Goal: Information Seeking & Learning: Learn about a topic

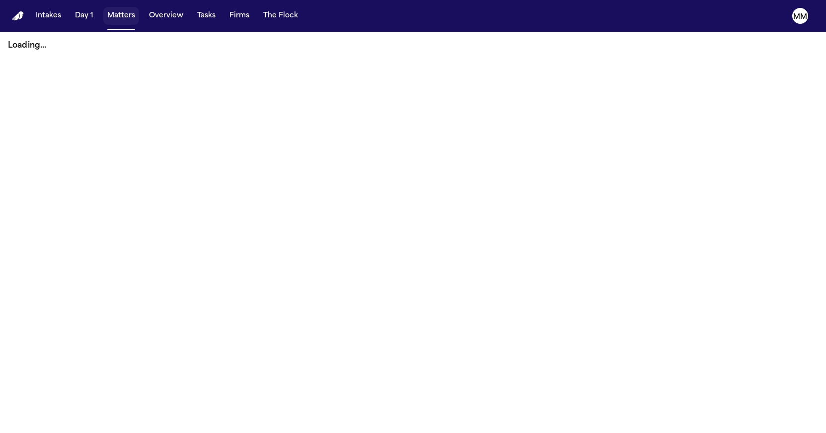
click at [126, 21] on button "Matters" at bounding box center [121, 16] width 36 height 18
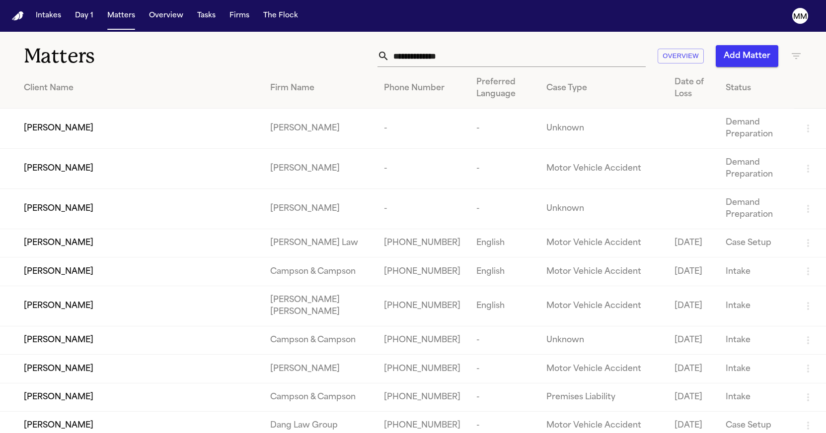
click at [470, 59] on input "text" at bounding box center [517, 56] width 256 height 22
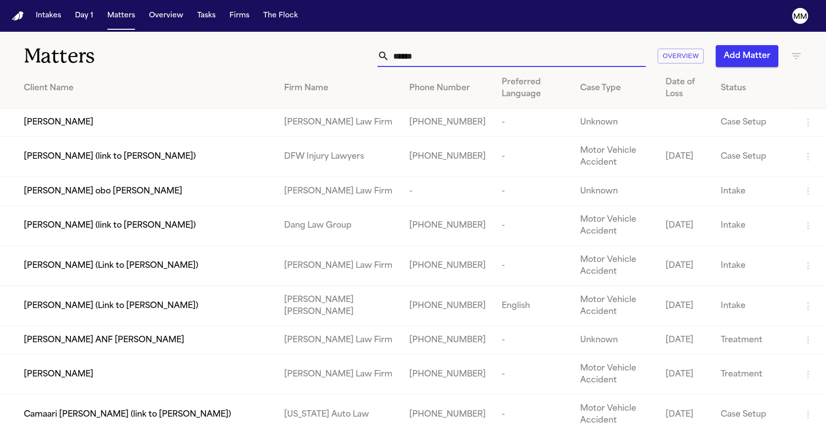
type input "******"
click at [325, 127] on td "[PERSON_NAME] Law Firm" at bounding box center [339, 123] width 126 height 28
click at [319, 127] on td "[PERSON_NAME] Law Firm" at bounding box center [339, 123] width 126 height 28
click at [62, 126] on span "[PERSON_NAME]" at bounding box center [59, 123] width 70 height 12
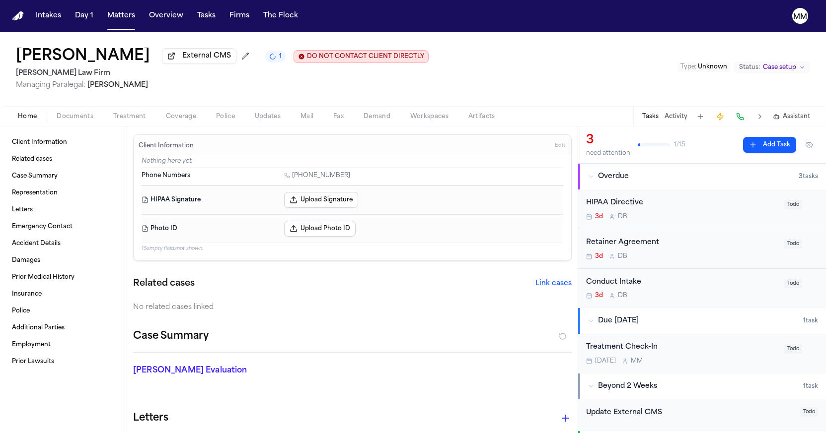
click at [124, 121] on span "Treatment" at bounding box center [129, 117] width 33 height 8
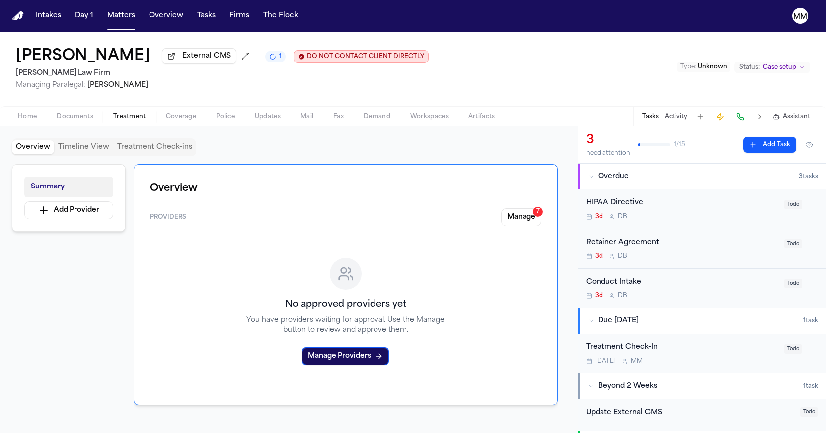
click at [66, 185] on button "Summary" at bounding box center [68, 187] width 89 height 21
click at [73, 156] on div "Overview Timeline View Treatment Check-ins" at bounding box center [104, 148] width 184 height 18
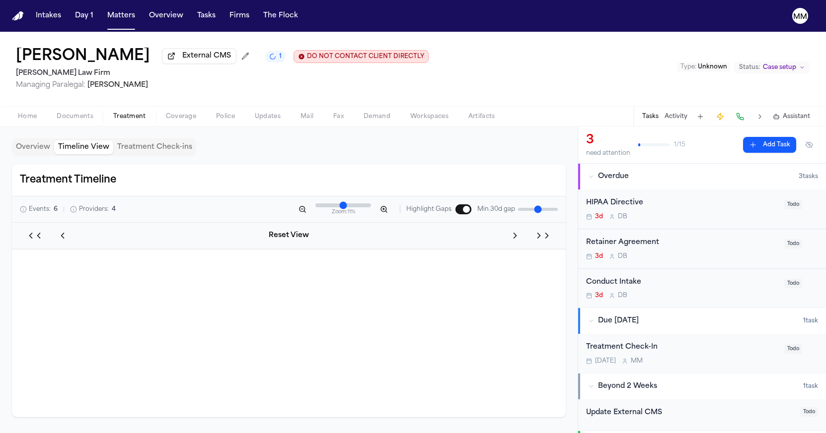
click at [75, 151] on button "Timeline View" at bounding box center [83, 147] width 59 height 14
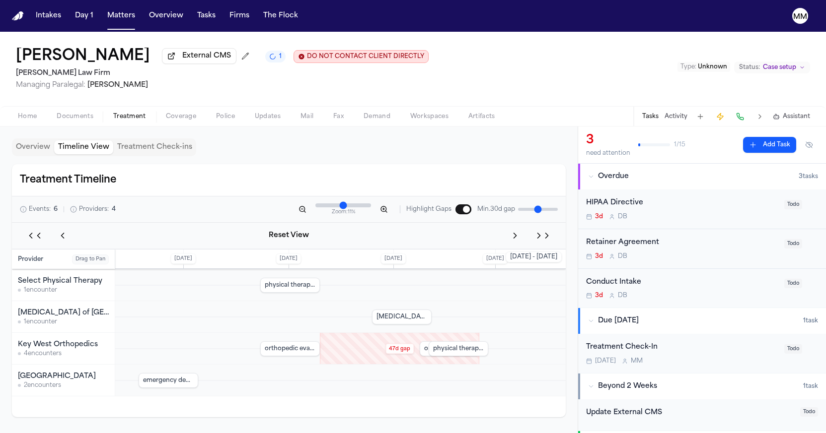
drag, startPoint x: 132, startPoint y: 151, endPoint x: 128, endPoint y: 156, distance: 6.1
click at [131, 152] on button "Treatment Check-ins" at bounding box center [154, 147] width 83 height 14
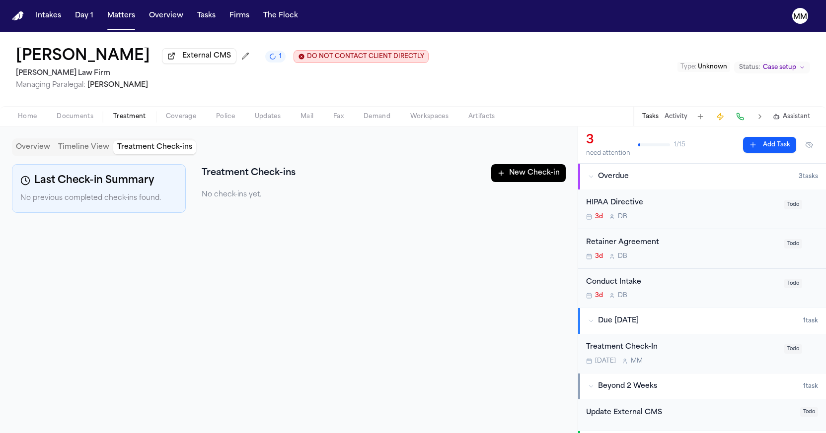
click at [88, 156] on div "Overview Timeline View Treatment Check-ins" at bounding box center [104, 148] width 184 height 18
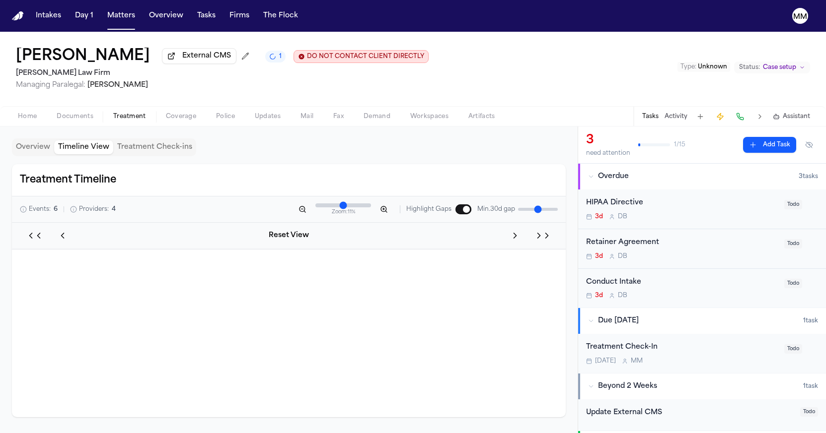
click at [88, 151] on button "Timeline View" at bounding box center [83, 147] width 59 height 14
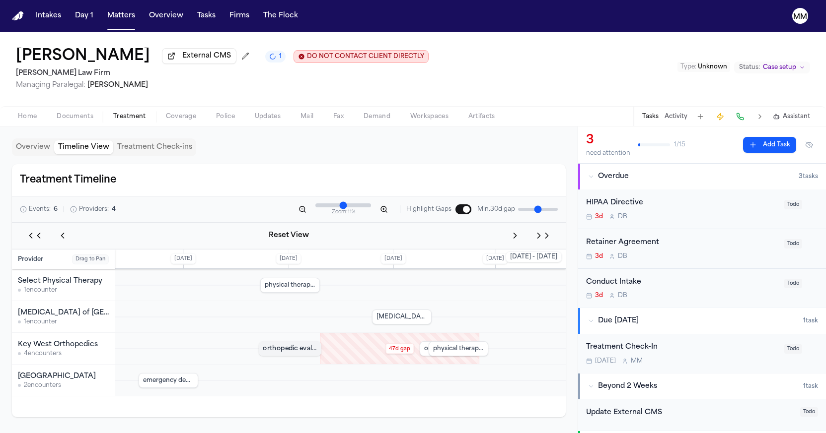
click at [300, 354] on div "orthopedic evaluation" at bounding box center [290, 349] width 63 height 14
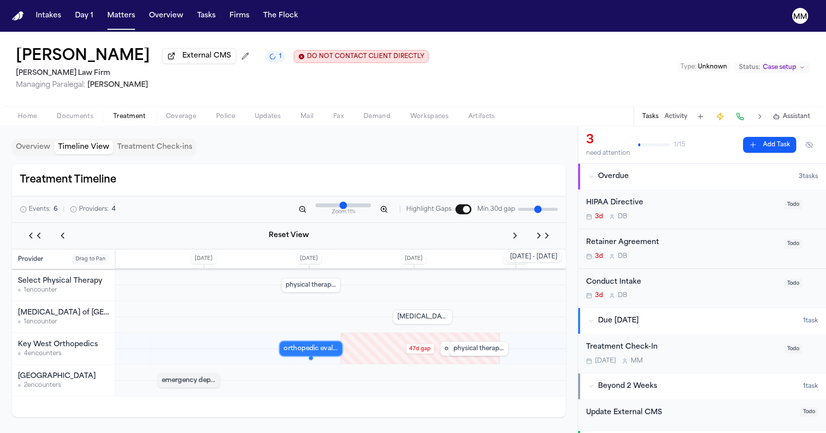
click at [193, 383] on div "emergency department evaluation" at bounding box center [188, 380] width 63 height 14
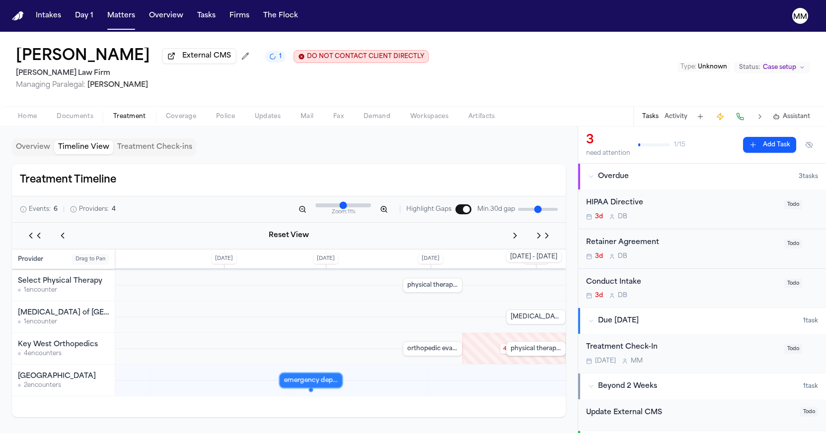
drag, startPoint x: 491, startPoint y: 39, endPoint x: 490, endPoint y: 34, distance: 5.1
click at [490, 39] on div "[PERSON_NAME] External CMS 1 DO NOT CONTACT CLIENT DIRECTLY DO NOT CONTACT [PER…" at bounding box center [413, 69] width 826 height 74
click at [130, 116] on span "Treatment" at bounding box center [129, 117] width 33 height 8
click at [46, 147] on button "Overview" at bounding box center [33, 147] width 42 height 14
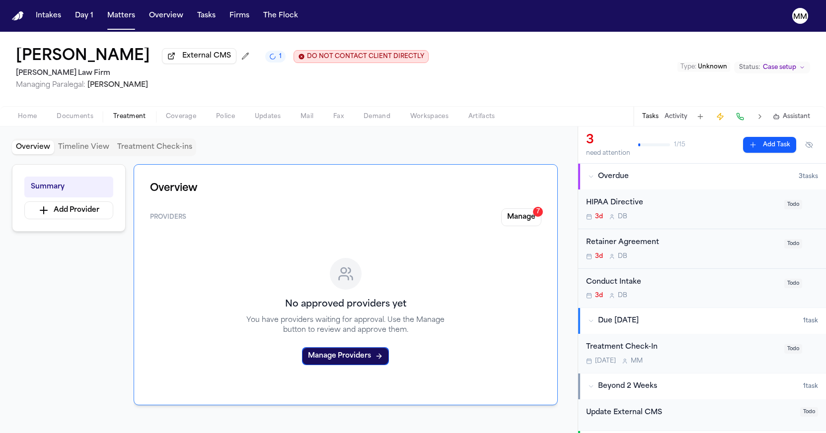
click at [68, 116] on span "Documents" at bounding box center [75, 117] width 37 height 8
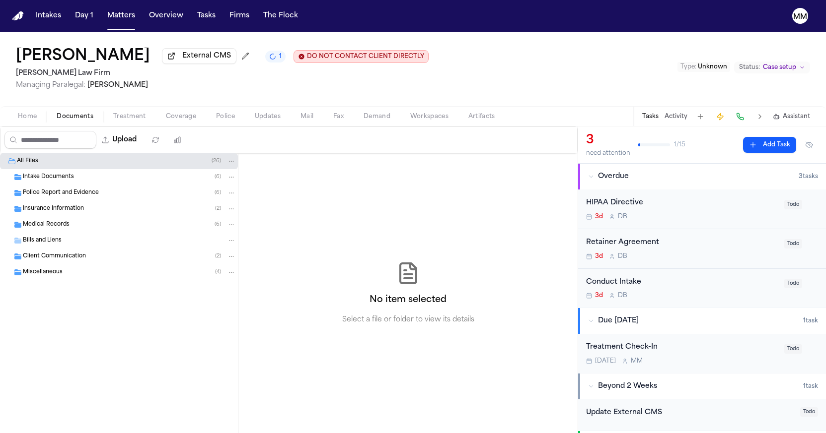
click at [27, 225] on span "Medical Records" at bounding box center [46, 225] width 47 height 8
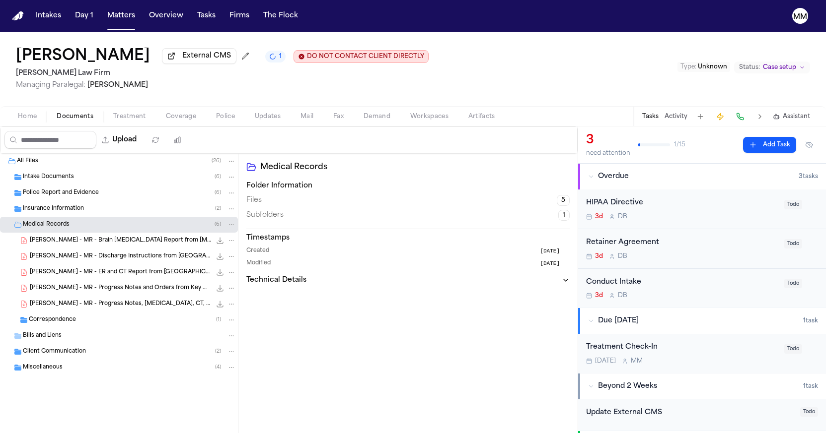
click at [65, 277] on span "[PERSON_NAME] - MR - ER and CT Report from [GEOGRAPHIC_DATA] - [DATE]" at bounding box center [120, 273] width 181 height 8
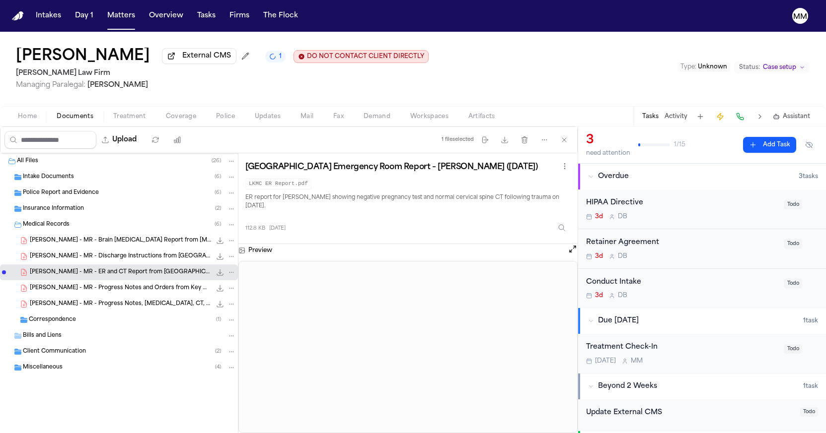
click at [64, 260] on span "[PERSON_NAME] - MR - Discharge Instructions from [GEOGRAPHIC_DATA] - [DATE]" at bounding box center [120, 257] width 181 height 8
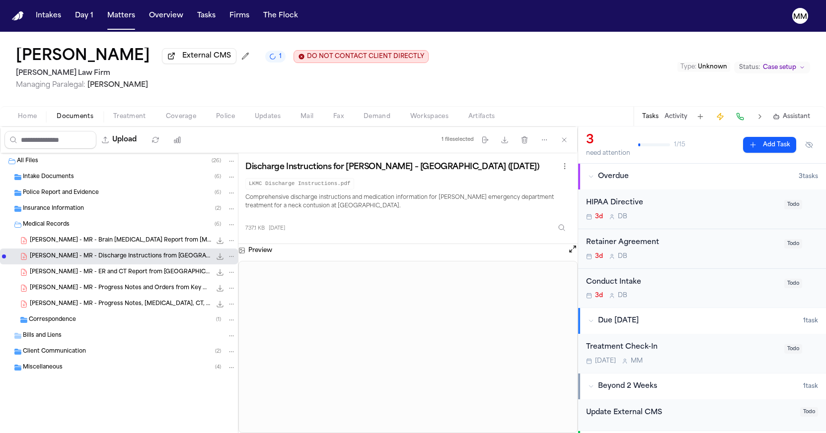
click at [101, 245] on span "[PERSON_NAME] - MR - Brain [MEDICAL_DATA] Report from [MEDICAL_DATA] of Key Wes…" at bounding box center [120, 241] width 181 height 8
